Goal: Information Seeking & Learning: Compare options

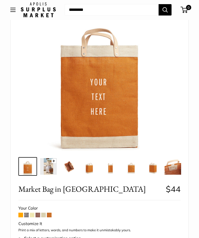
scroll to position [49, 0]
click at [27, 216] on span at bounding box center [26, 215] width 5 height 5
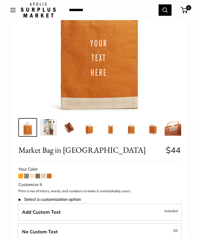
scroll to position [86, 0]
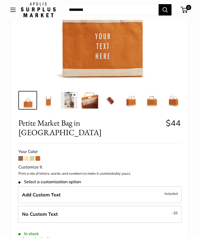
scroll to position [122, 0]
click at [28, 156] on span at bounding box center [26, 158] width 5 height 5
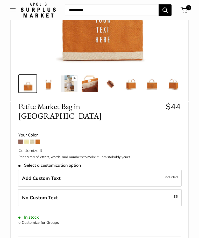
click at [27, 140] on span at bounding box center [26, 142] width 5 height 5
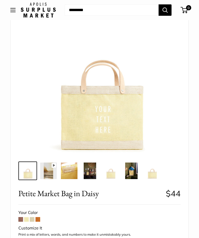
scroll to position [42, 0]
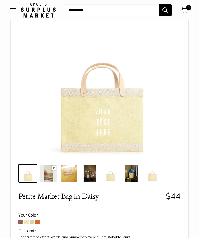
click at [34, 220] on span at bounding box center [32, 222] width 5 height 5
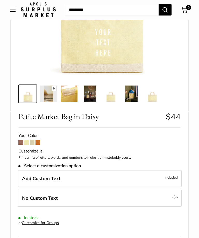
scroll to position [122, 0]
click at [19, 142] on span at bounding box center [20, 142] width 5 height 5
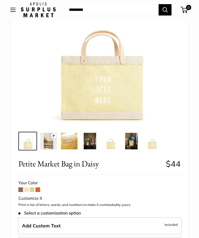
scroll to position [69, 0]
